Goal: Task Accomplishment & Management: Manage account settings

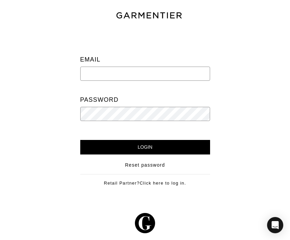
type input "[PERSON_NAME][EMAIL_ADDRESS][DOMAIN_NAME]"
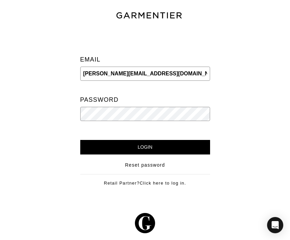
click at [145, 147] on input "Login" at bounding box center [145, 147] width 130 height 15
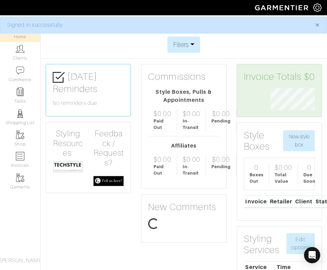
scroll to position [22, 54]
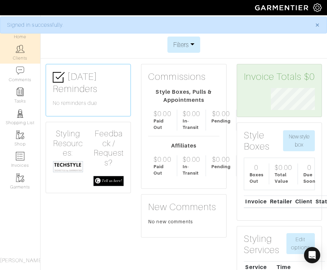
click at [23, 47] on img at bounding box center [20, 49] width 8 height 8
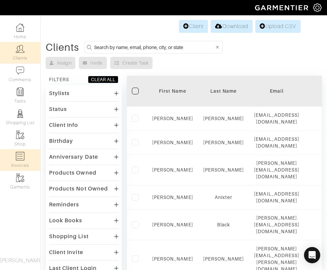
click at [17, 160] on img at bounding box center [20, 156] width 8 height 8
select select
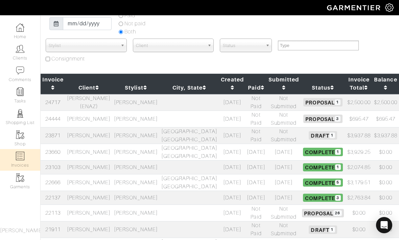
scroll to position [50, 0]
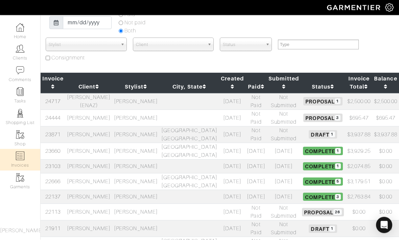
click at [78, 171] on td "Matt Fuller" at bounding box center [88, 166] width 47 height 14
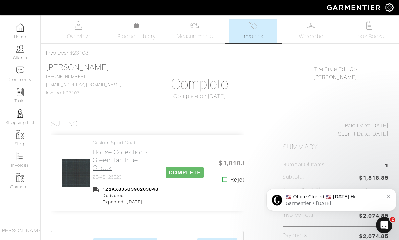
click at [116, 161] on h2 "House Collection - Green Tan Blue Check" at bounding box center [126, 159] width 66 height 23
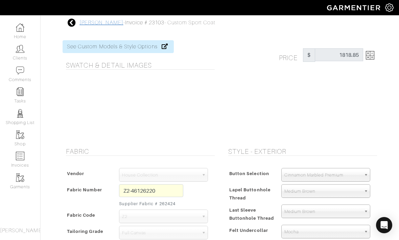
click at [100, 25] on link "Matt Fuller" at bounding box center [101, 23] width 44 height 6
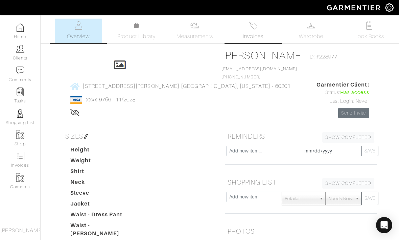
click at [251, 28] on img at bounding box center [253, 25] width 8 height 8
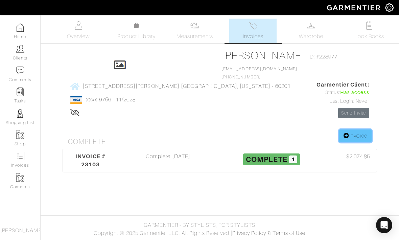
click at [361, 129] on link "Invoice" at bounding box center [355, 135] width 32 height 13
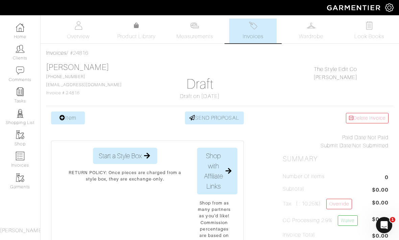
click at [72, 120] on link "Item" at bounding box center [68, 117] width 34 height 13
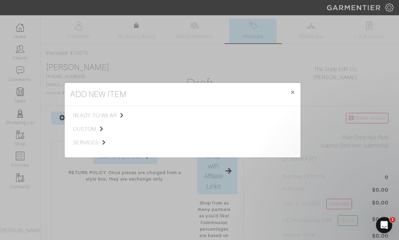
click at [82, 146] on div "ready to wear custom services" at bounding box center [109, 131] width 73 height 41
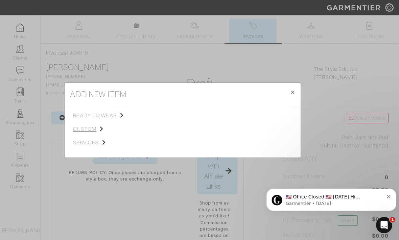
click at [83, 133] on span "custom" at bounding box center [107, 129] width 68 height 8
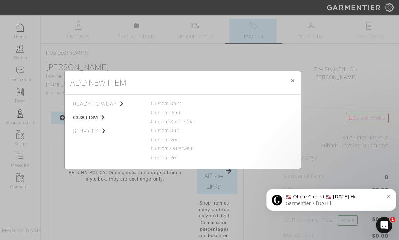
click at [166, 124] on link "Custom Sport Coat" at bounding box center [173, 121] width 44 height 5
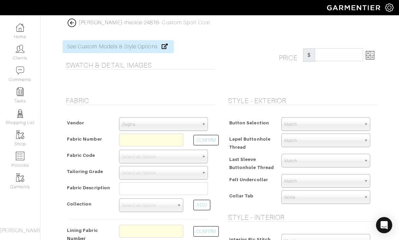
click at [161, 126] on span "Zegna" at bounding box center [160, 125] width 77 height 14
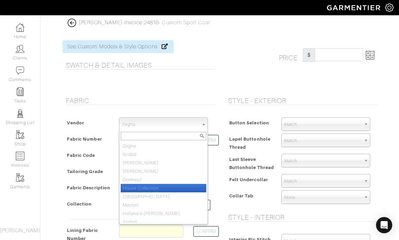
click at [142, 184] on li "House Collection" at bounding box center [163, 188] width 85 height 8
select select "75"
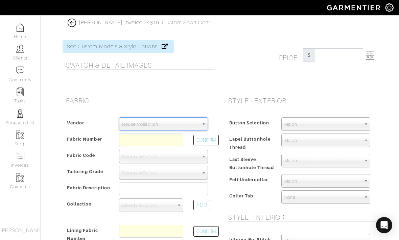
click at [142, 147] on div at bounding box center [151, 141] width 74 height 16
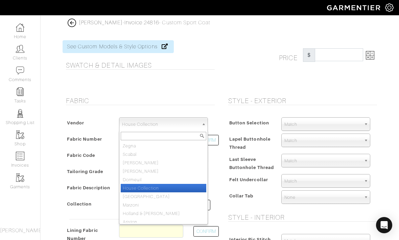
click at [146, 128] on span "House Collection" at bounding box center [160, 125] width 77 height 14
click at [144, 184] on li "House Collection" at bounding box center [163, 188] width 85 height 8
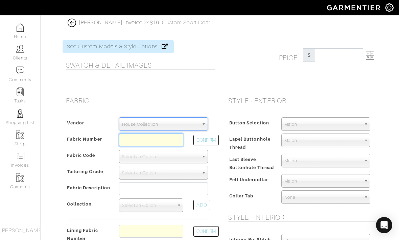
click at [139, 142] on input "text" at bounding box center [151, 139] width 64 height 13
type input "Z2-46126225"
select select "5801"
type input "Navy Brown Hopsack"
select select
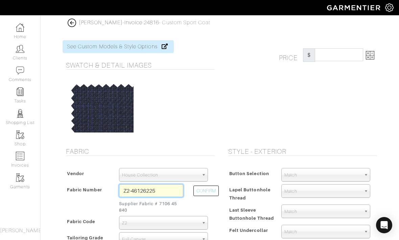
type input "1842.31"
type input "Z2-46126226"
select select
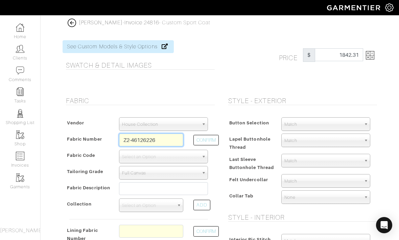
type input "Z2-46126226"
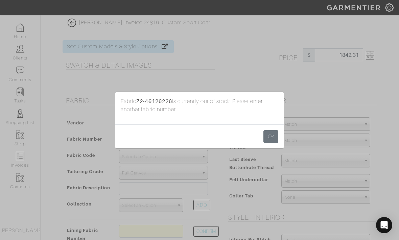
click at [161, 104] on strong "Z2-46126226" at bounding box center [154, 101] width 36 height 6
copy p "Z2-46126226"
click at [383, 227] on icon "Open Intercom Messenger" at bounding box center [383, 225] width 9 height 9
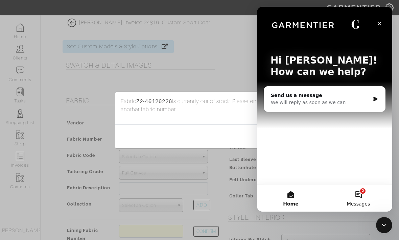
click at [358, 198] on button "2 Messages" at bounding box center [358, 197] width 68 height 27
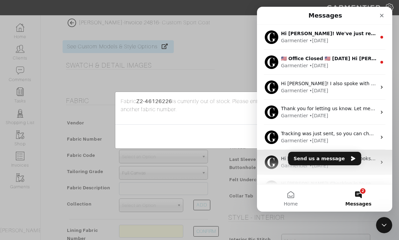
click at [344, 165] on div "Garmentier • 19w ago" at bounding box center [328, 165] width 95 height 7
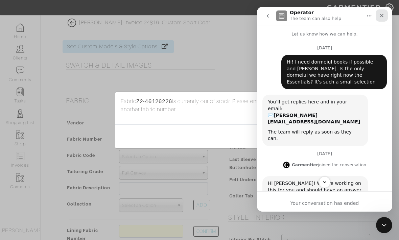
click at [378, 14] on div "Close" at bounding box center [381, 15] width 12 height 12
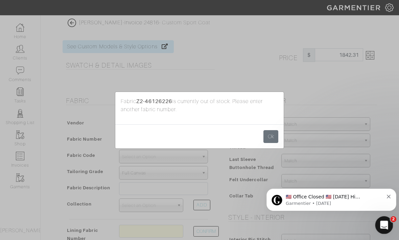
click at [385, 222] on icon "Open Intercom Messenger" at bounding box center [382, 224] width 11 height 11
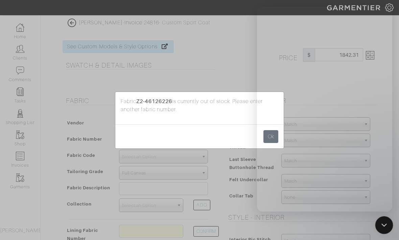
scroll to position [91, 0]
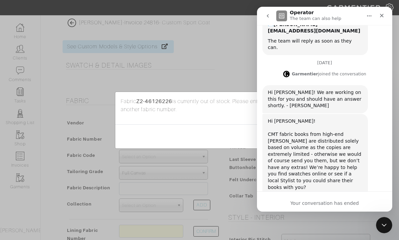
click at [270, 18] on icon "go back" at bounding box center [267, 15] width 5 height 5
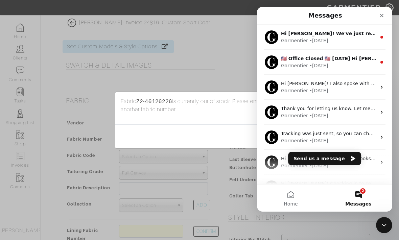
scroll to position [0, 0]
click at [321, 153] on button "Send us a message" at bounding box center [324, 159] width 73 height 14
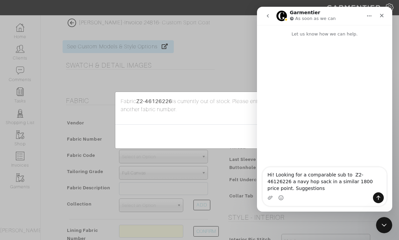
type textarea "Hi! Looking for a comparable sub to Z2-46126226 a navy hop sack in a similar 18…"
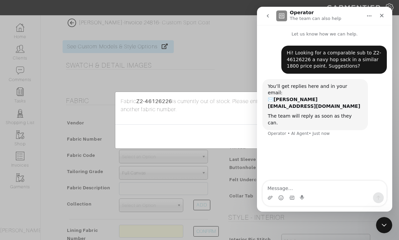
click at [224, 78] on div "Fabric Z2-46126226 is currently out of stock. Please enter another fabric numbe…" at bounding box center [199, 120] width 399 height 240
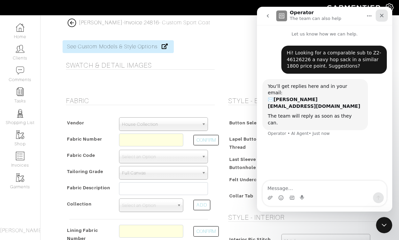
click at [383, 18] on icon "Close" at bounding box center [381, 15] width 5 height 5
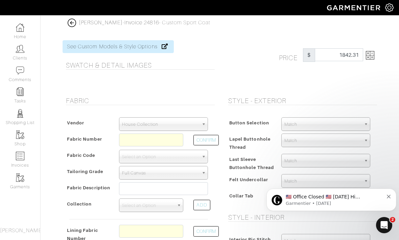
click at [76, 24] on img at bounding box center [72, 23] width 8 height 8
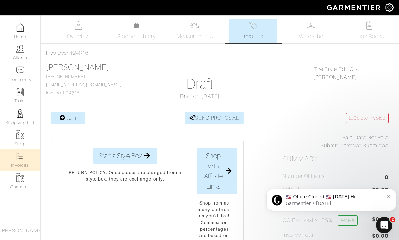
click at [17, 159] on img at bounding box center [20, 156] width 8 height 8
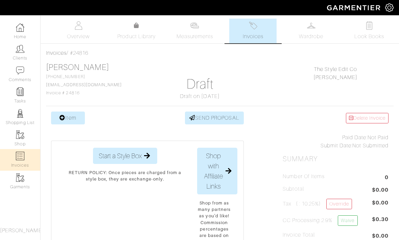
select select
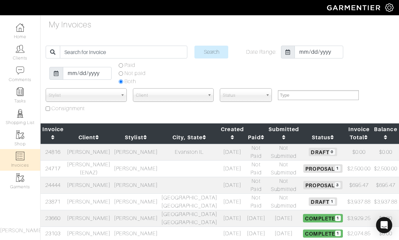
click at [121, 188] on td "[PERSON_NAME]" at bounding box center [135, 185] width 47 height 17
click at [96, 197] on td "David Rosenberg" at bounding box center [88, 201] width 47 height 17
click at [23, 157] on img at bounding box center [20, 156] width 8 height 8
select select
click at [24, 36] on link "Home" at bounding box center [20, 31] width 40 height 21
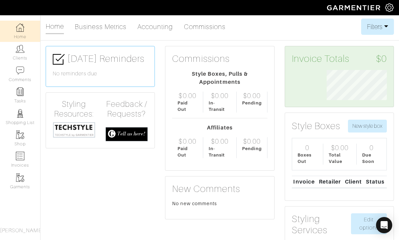
scroll to position [30, 70]
click at [62, 32] on link "Home" at bounding box center [55, 27] width 18 height 15
click at [29, 156] on link "Invoices" at bounding box center [20, 159] width 40 height 21
select select
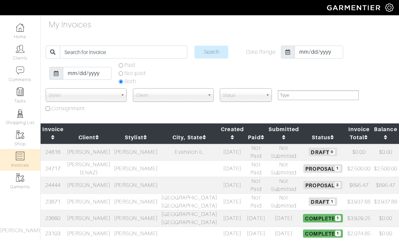
select select
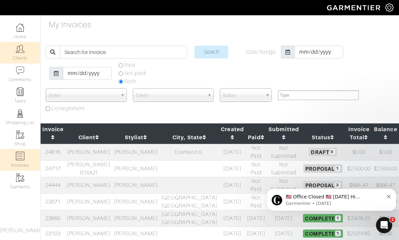
click at [20, 53] on img at bounding box center [20, 49] width 8 height 8
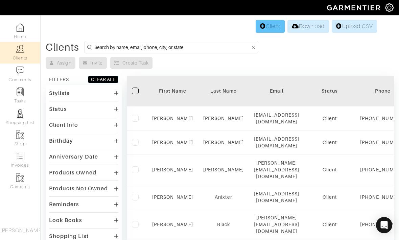
click at [263, 27] on link "Client" at bounding box center [269, 26] width 29 height 13
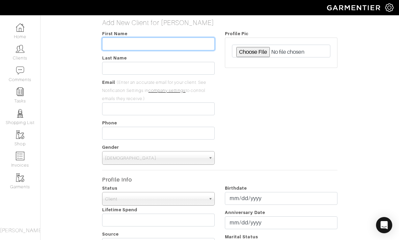
click at [168, 49] on input "text" at bounding box center [158, 43] width 112 height 13
type input "Anine"
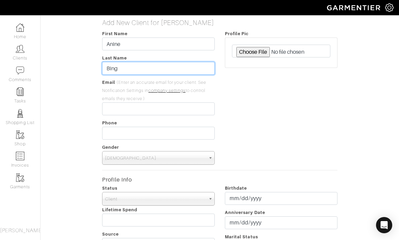
type input "Bing"
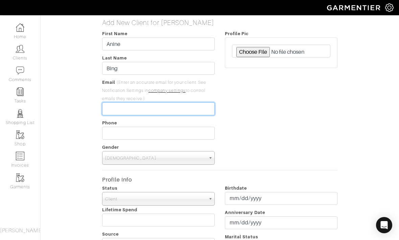
click at [180, 111] on input "email" at bounding box center [158, 108] width 112 height 13
type input "[PERSON_NAME][EMAIL_ADDRESS][PERSON_NAME][DOMAIN_NAME]"
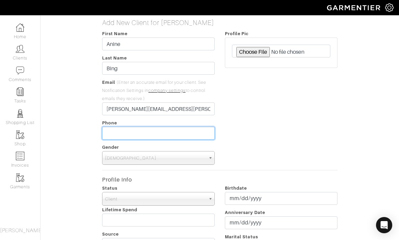
type input "___-___-____"
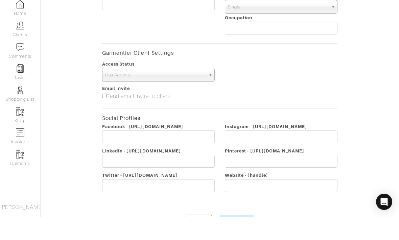
scroll to position [270, 0]
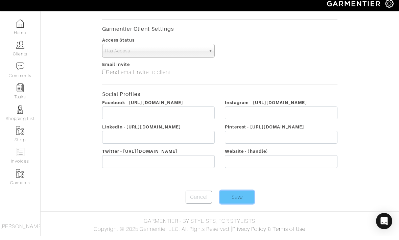
click at [240, 196] on input "Save" at bounding box center [237, 201] width 34 height 13
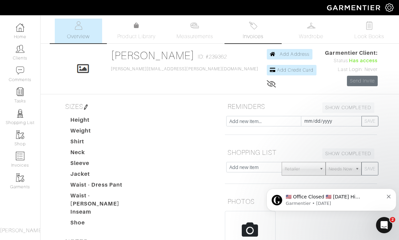
click at [255, 29] on img at bounding box center [253, 25] width 8 height 8
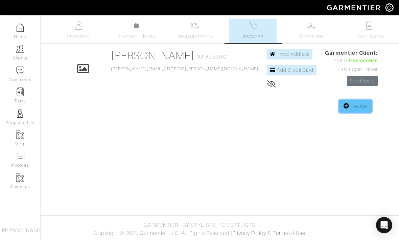
click at [348, 109] on link "Invoice" at bounding box center [355, 106] width 32 height 13
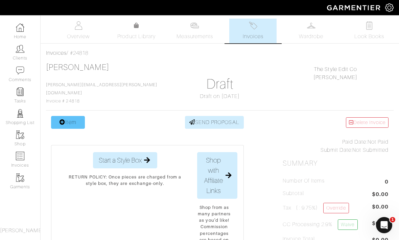
click at [69, 121] on link "Item" at bounding box center [68, 122] width 34 height 13
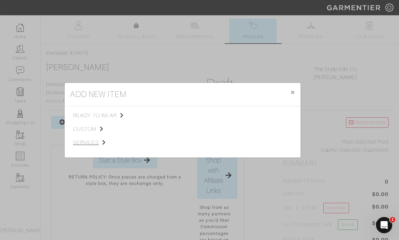
click at [84, 147] on span "services" at bounding box center [107, 142] width 68 height 8
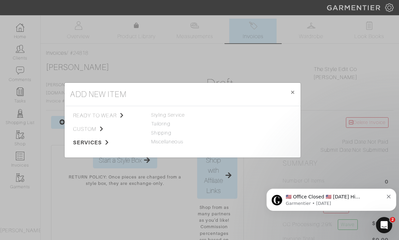
click at [177, 128] on div "Tailoring" at bounding box center [182, 123] width 63 height 7
click at [172, 119] on div "Styling Service" at bounding box center [182, 114] width 63 height 7
click at [174, 119] on div "Styling Service" at bounding box center [182, 114] width 63 height 7
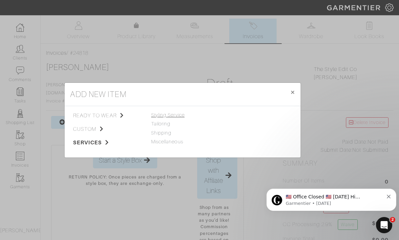
click at [180, 112] on span "Styling Service" at bounding box center [167, 114] width 33 height 5
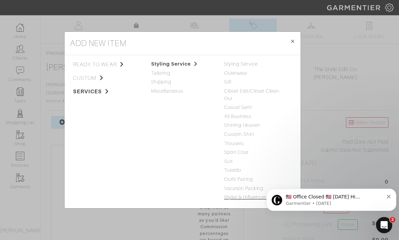
click at [240, 194] on link "Stylist & Influencer Services" at bounding box center [255, 196] width 62 height 5
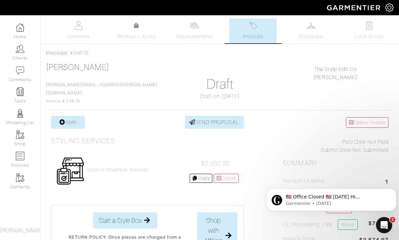
click at [210, 160] on span "$2,500.00" at bounding box center [215, 163] width 29 height 7
click at [135, 174] on div "Stylist & Influencer Services $2,500.00 Copy [GEOGRAPHIC_DATA]" at bounding box center [147, 171] width 193 height 39
click at [229, 178] on link "Delete" at bounding box center [225, 178] width 25 height 9
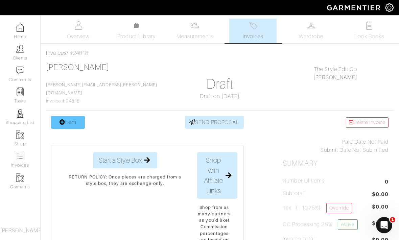
click at [62, 119] on icon at bounding box center [62, 121] width 6 height 5
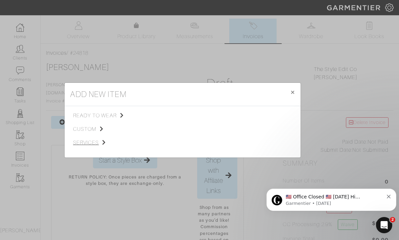
click at [97, 147] on span "services" at bounding box center [107, 142] width 68 height 8
click at [171, 128] on div "Tailoring" at bounding box center [182, 123] width 63 height 7
click at [176, 118] on span "Styling Service" at bounding box center [167, 114] width 33 height 5
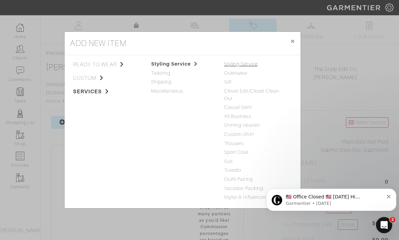
click at [244, 67] on link "Styling Service" at bounding box center [240, 63] width 33 height 5
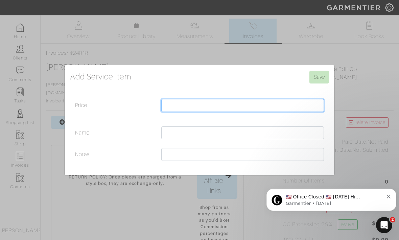
click at [216, 111] on input "Price" at bounding box center [242, 105] width 162 height 13
type input "587.40"
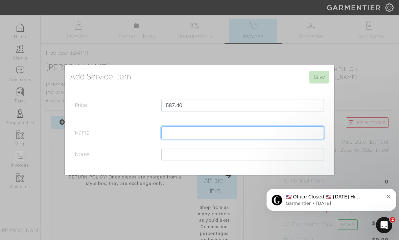
click at [237, 139] on input "Name" at bounding box center [242, 132] width 162 height 13
type input "Sales Comission"
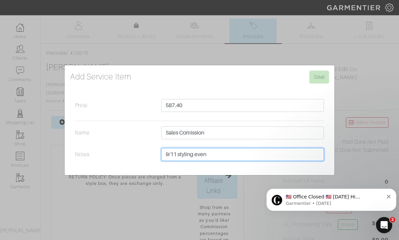
type input "9/11 styling event"
drag, startPoint x: 213, startPoint y: 168, endPoint x: 127, endPoint y: 165, distance: 85.9
click at [127, 164] on div "Notes 9/11 styling event" at bounding box center [199, 156] width 259 height 16
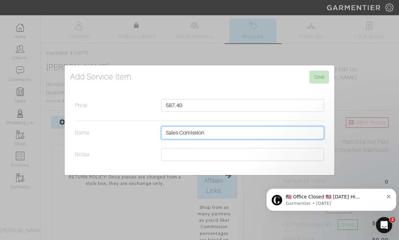
click at [211, 139] on input "Sales Comission" at bounding box center [242, 132] width 162 height 13
type input "Sales Comission from 9/11/25 Styling Event"
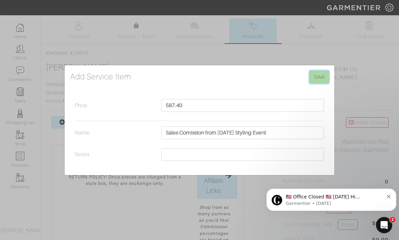
click at [318, 83] on input "Save" at bounding box center [319, 77] width 20 height 13
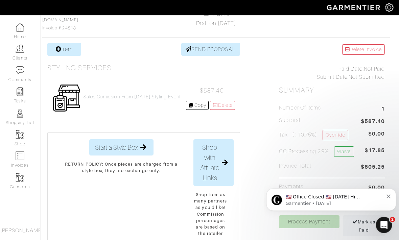
scroll to position [73, 4]
click at [129, 95] on h4 "Sales Comission from [DATE] Styling Event" at bounding box center [131, 97] width 97 height 6
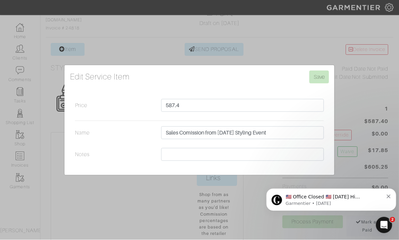
scroll to position [73, 0]
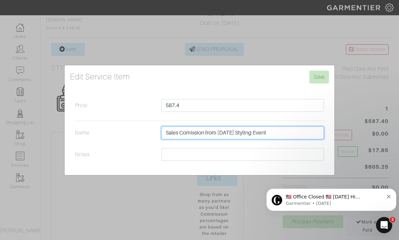
click at [237, 139] on input "Sales Comission from [DATE] Styling Event" at bounding box center [242, 132] width 162 height 13
type input "Sales Comission from 9/11/25 Anine Bing Styling Event"
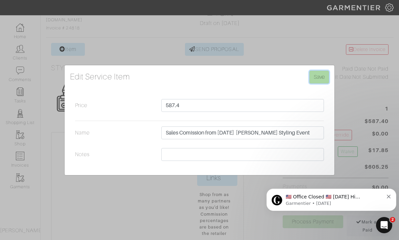
click at [316, 83] on input "Save" at bounding box center [319, 77] width 20 height 13
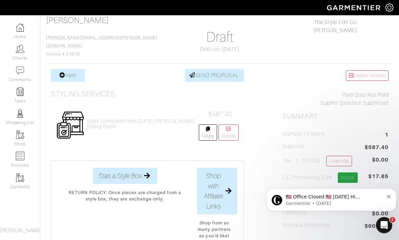
click at [350, 173] on link "Waive" at bounding box center [347, 177] width 20 height 10
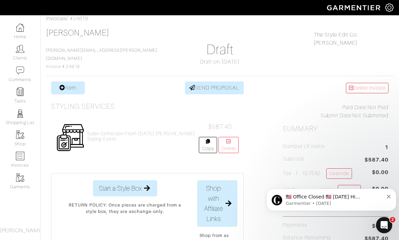
scroll to position [33, 0]
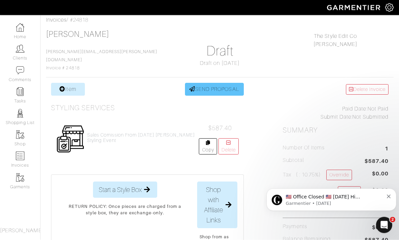
click at [212, 91] on link "SEND PROPOSAL" at bounding box center [214, 89] width 59 height 13
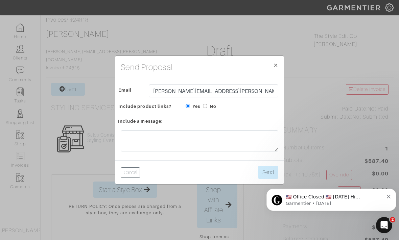
click at [203, 108] on input "No" at bounding box center [205, 106] width 4 height 4
radio input "true"
click at [185, 116] on div "Email [PERSON_NAME][EMAIL_ADDRESS][PERSON_NAME][DOMAIN_NAME] Include product li…" at bounding box center [199, 97] width 168 height 36
click at [184, 110] on div "Include product links?" at bounding box center [151, 106] width 70 height 8
click at [188, 108] on input "Yes" at bounding box center [187, 106] width 4 height 4
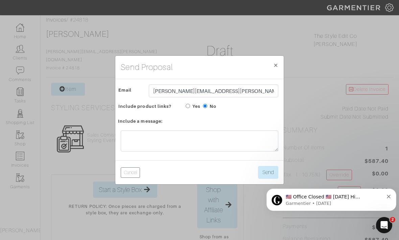
radio input "true"
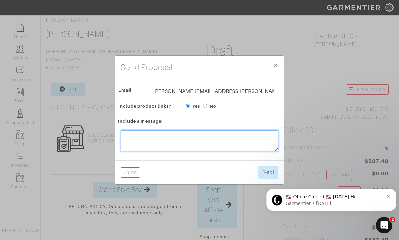
click at [206, 151] on textarea at bounding box center [199, 140] width 157 height 21
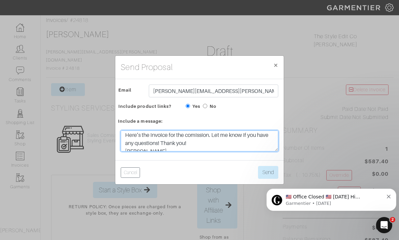
scroll to position [14, 0]
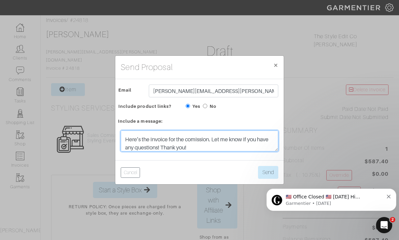
click at [196, 149] on textarea "Hi [PERSON_NAME], Here’s the invoice for the comission. Let me know if you have…" at bounding box center [199, 140] width 157 height 21
type textarea "Hi [PERSON_NAME], Here’s the invoice for the commission from the event. Let me …"
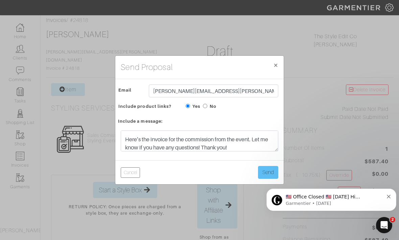
click at [262, 179] on button "Send" at bounding box center [268, 172] width 20 height 13
